Goal: Information Seeking & Learning: Compare options

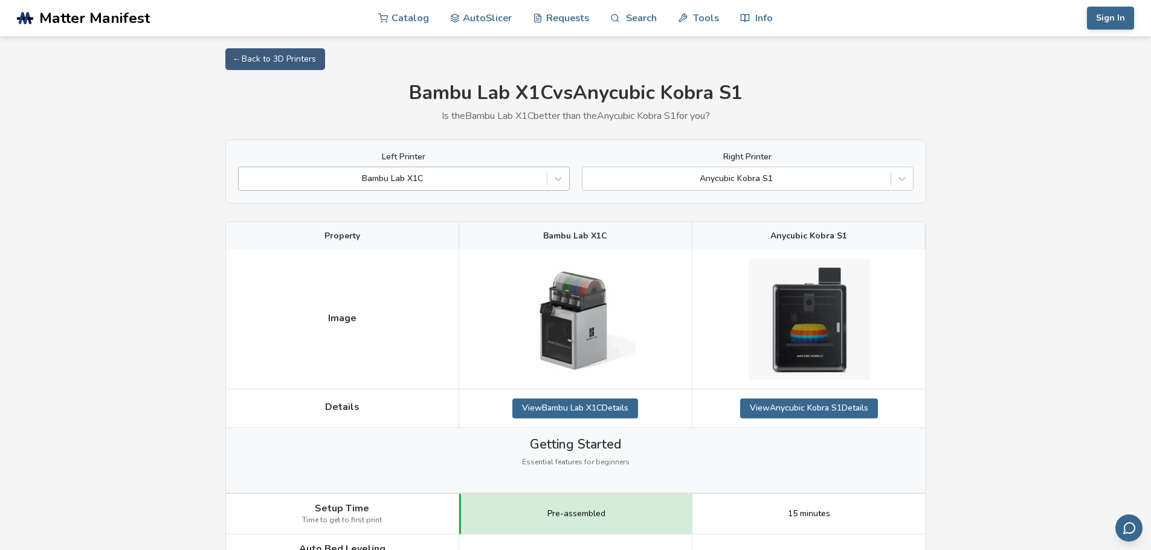
click at [474, 184] on div at bounding box center [393, 179] width 296 height 12
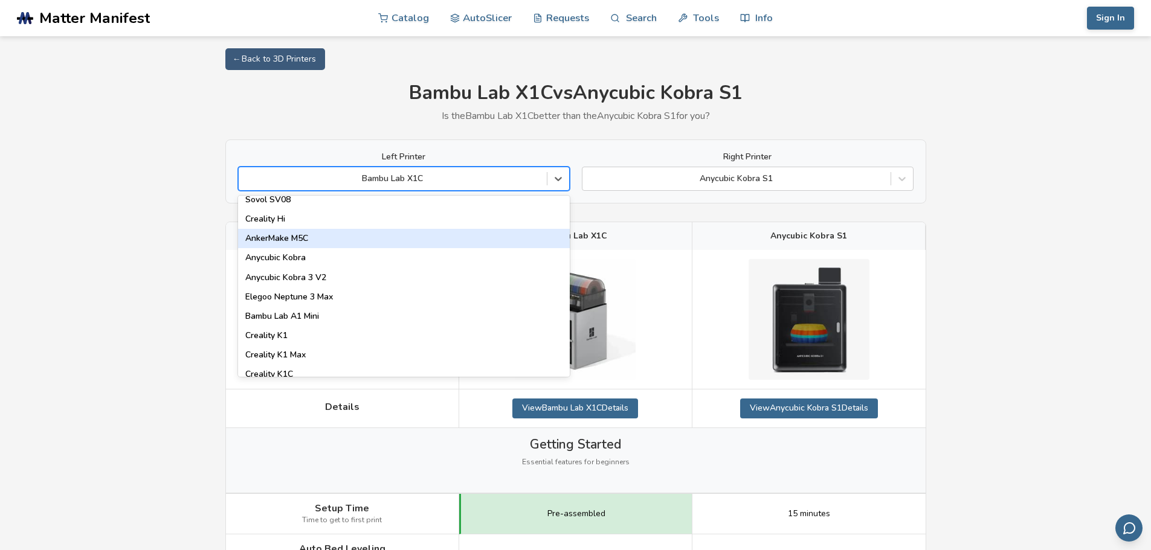
scroll to position [181, 0]
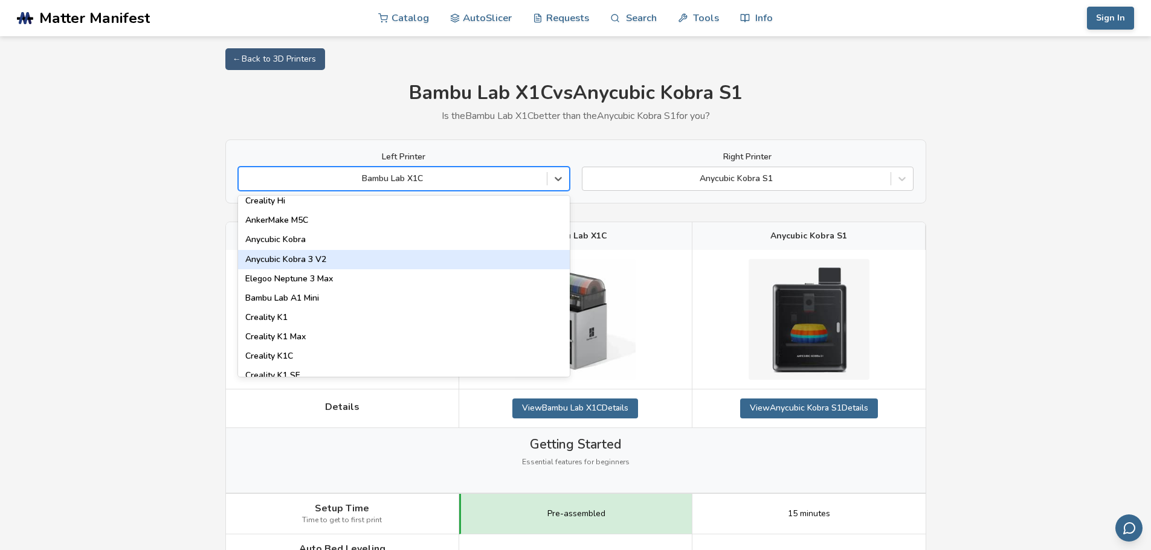
click at [468, 257] on div "Anycubic Kobra 3 V2" at bounding box center [404, 259] width 332 height 19
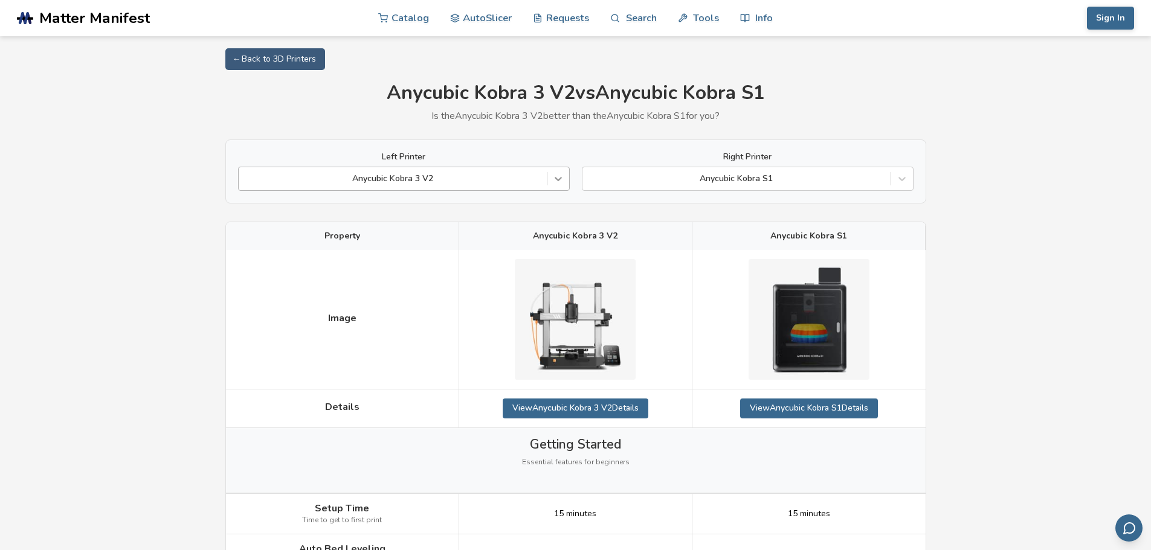
click at [568, 172] on div at bounding box center [558, 179] width 22 height 22
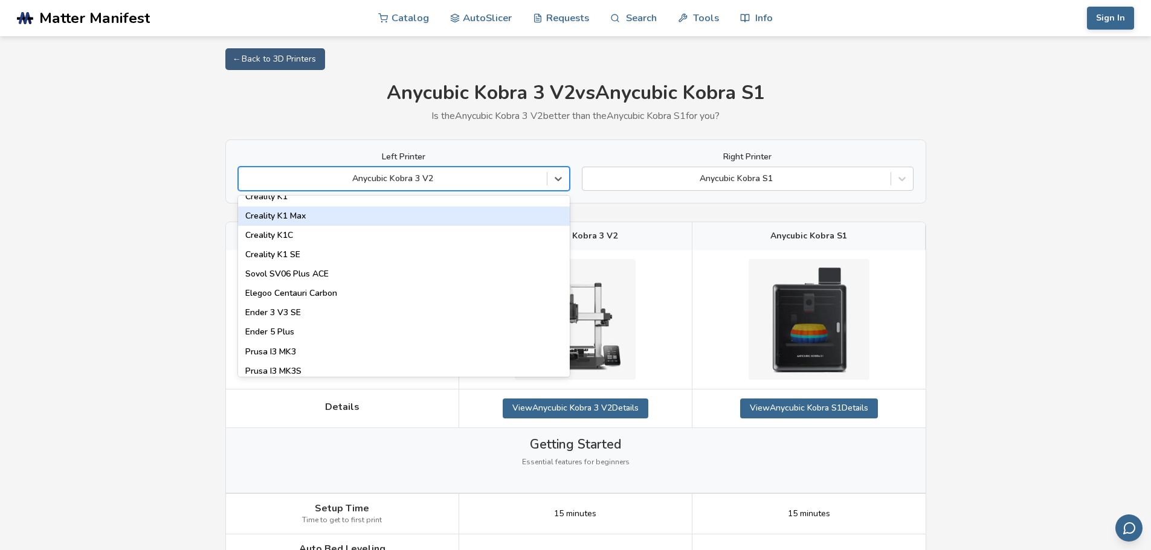
scroll to position [242, 0]
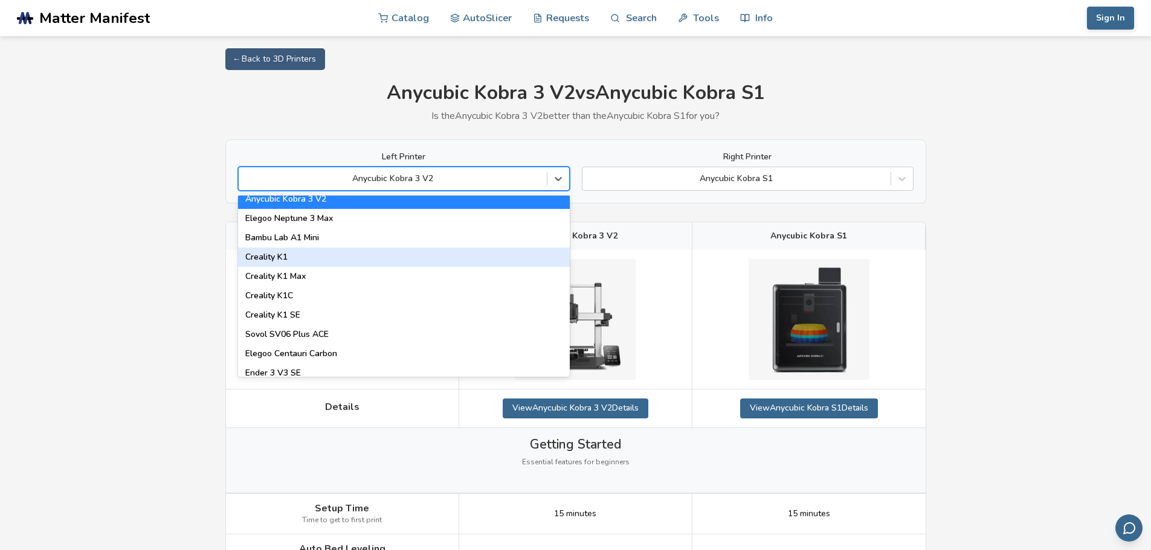
click at [415, 264] on div "Creality K1" at bounding box center [404, 257] width 332 height 19
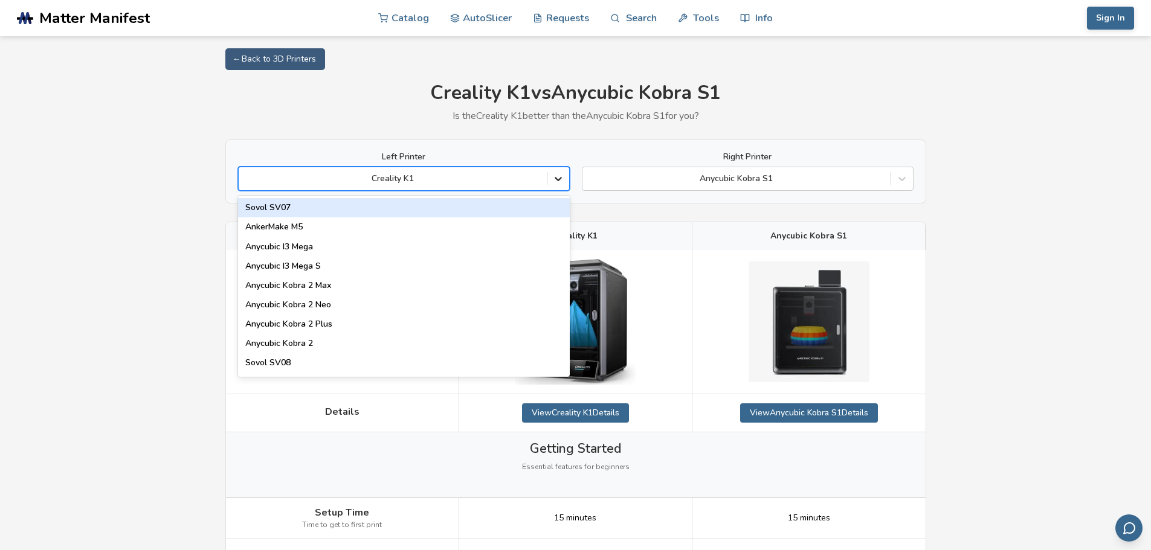
click at [555, 182] on icon at bounding box center [558, 179] width 12 height 12
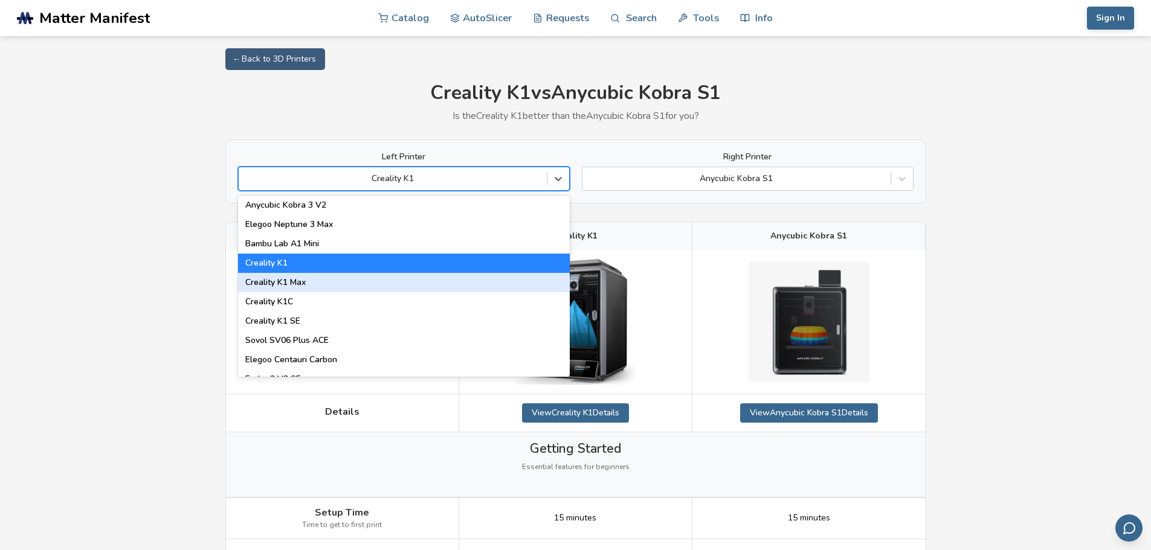
scroll to position [242, 0]
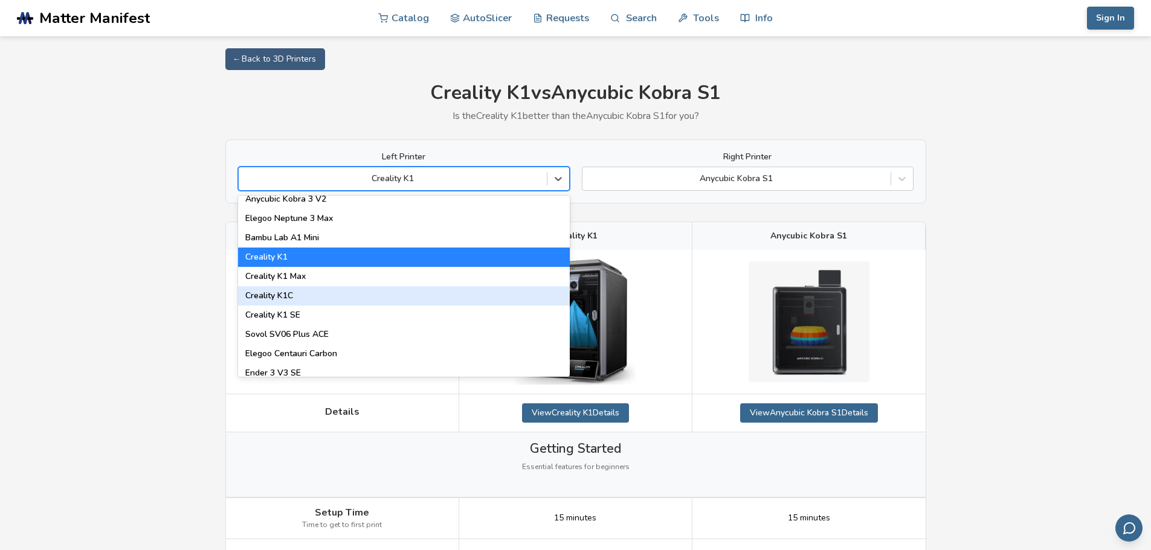
click at [478, 294] on div "Creality K1C" at bounding box center [404, 295] width 332 height 19
